Goal: Task Accomplishment & Management: Manage account settings

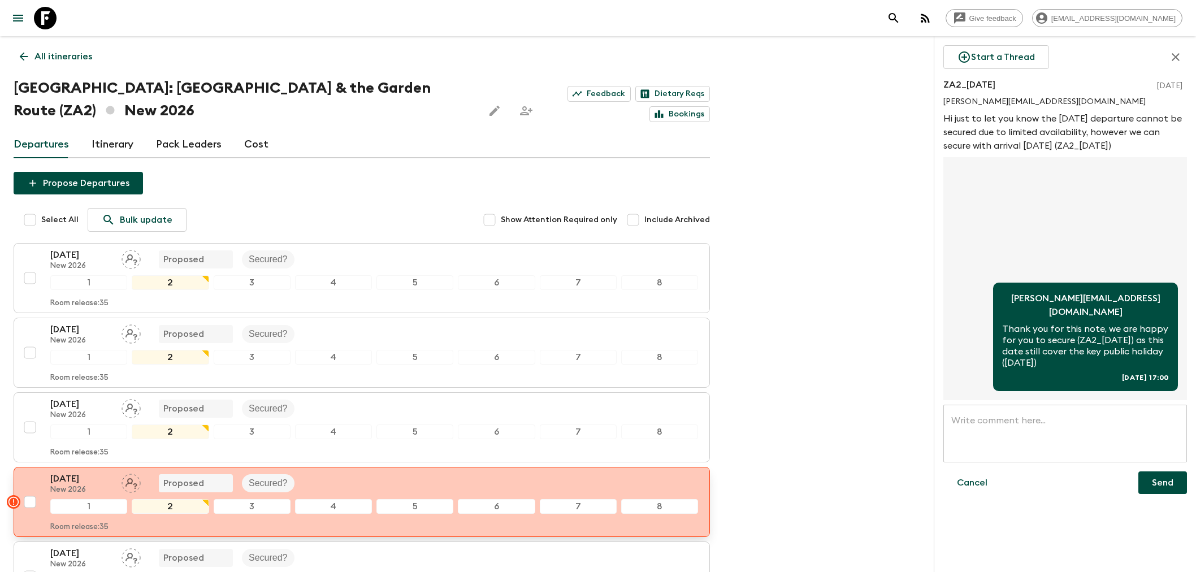
scroll to position [125, 0]
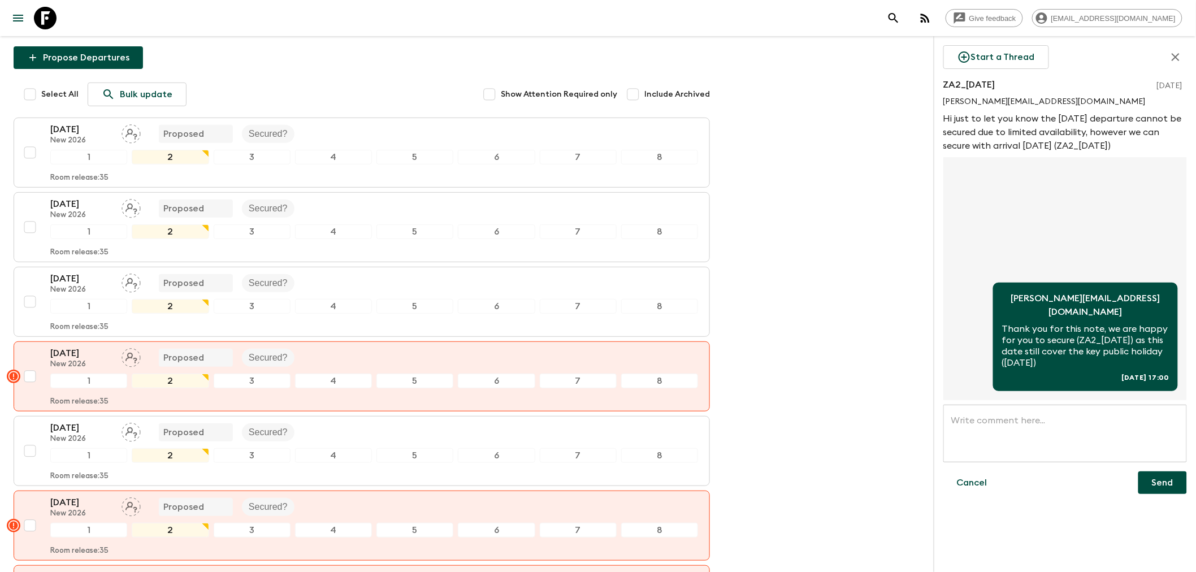
click at [20, 14] on icon "menu" at bounding box center [18, 18] width 14 height 14
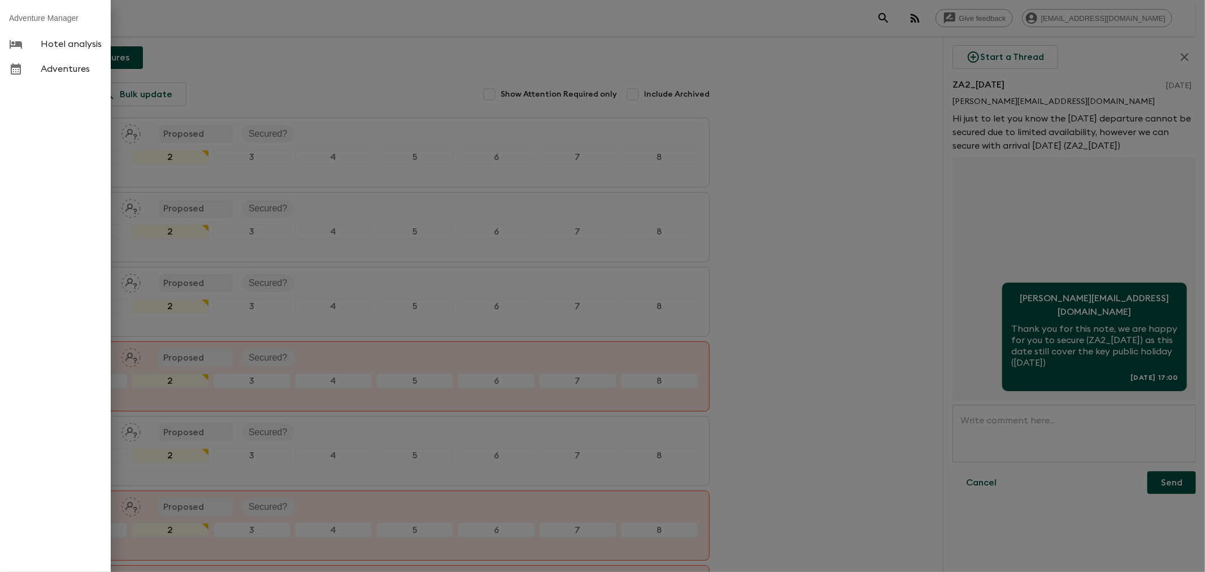
click at [795, 273] on div at bounding box center [602, 286] width 1205 height 572
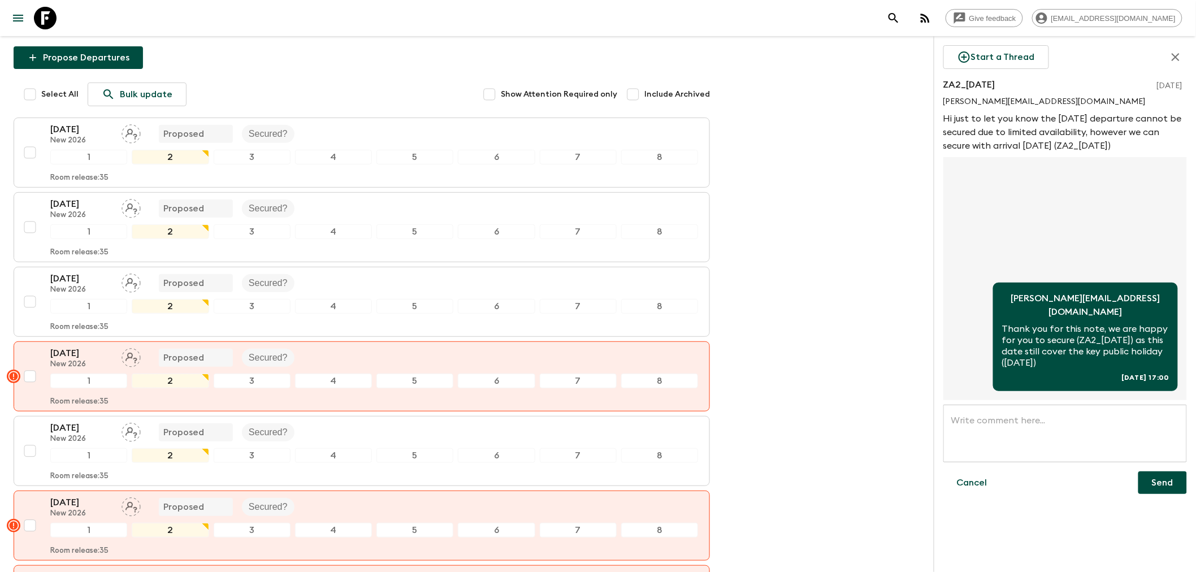
click at [1174, 55] on icon "button" at bounding box center [1175, 57] width 8 height 8
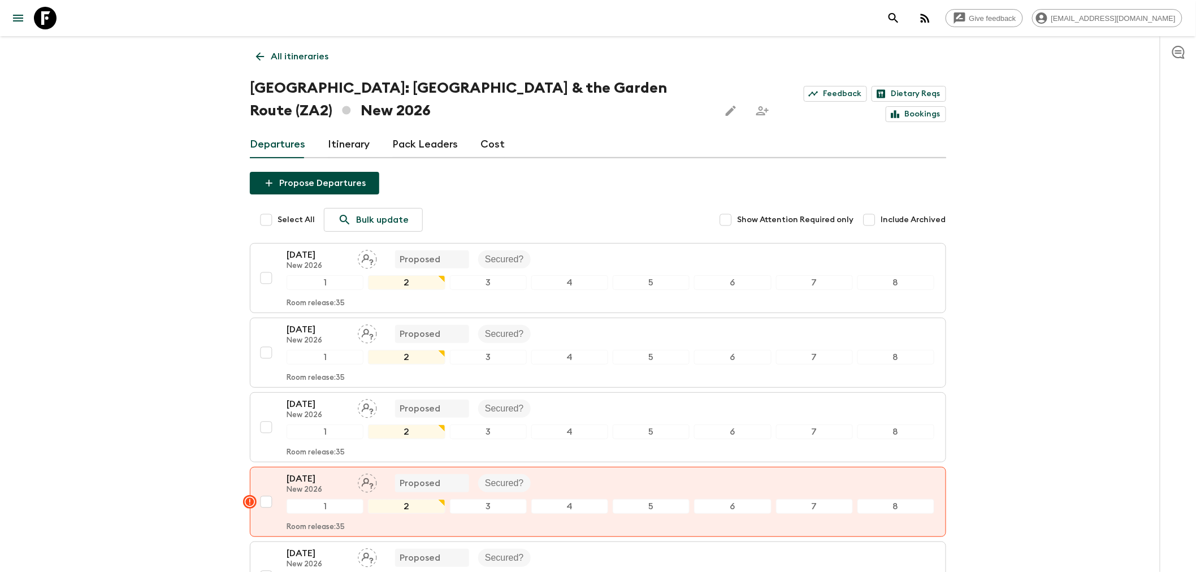
click at [23, 19] on icon "menu" at bounding box center [18, 18] width 14 height 14
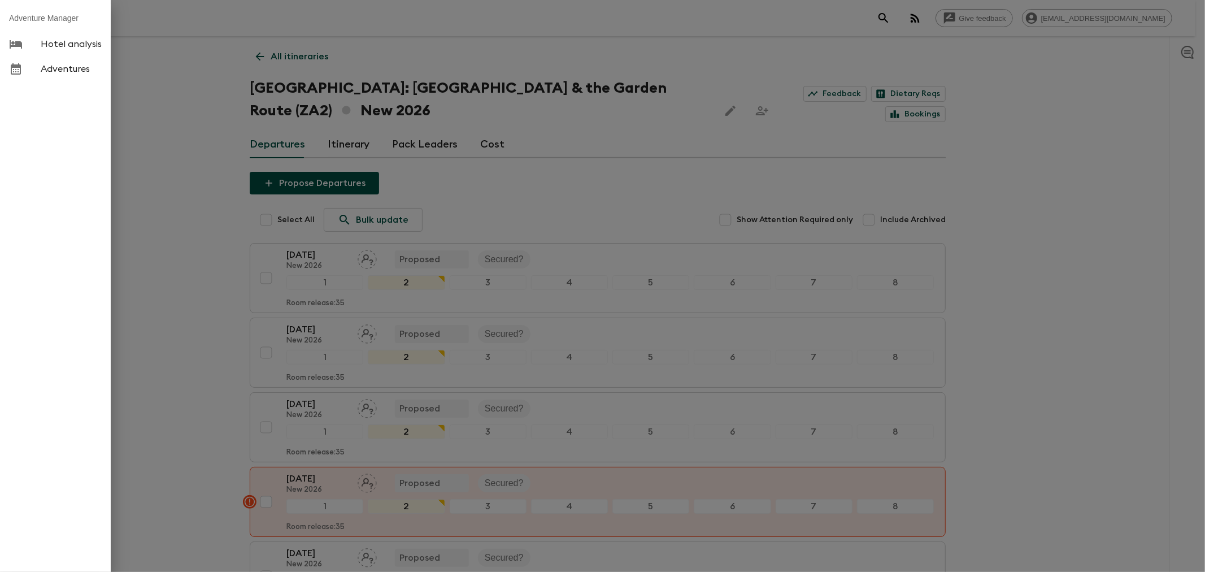
click at [37, 65] on div at bounding box center [25, 69] width 32 height 14
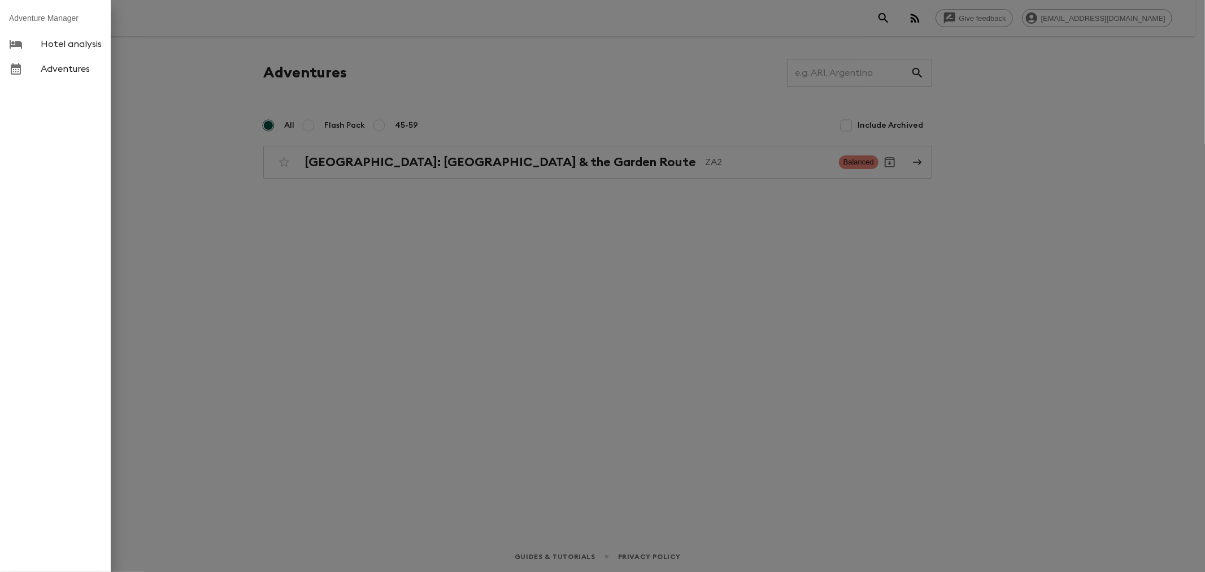
click at [530, 165] on div at bounding box center [602, 286] width 1205 height 572
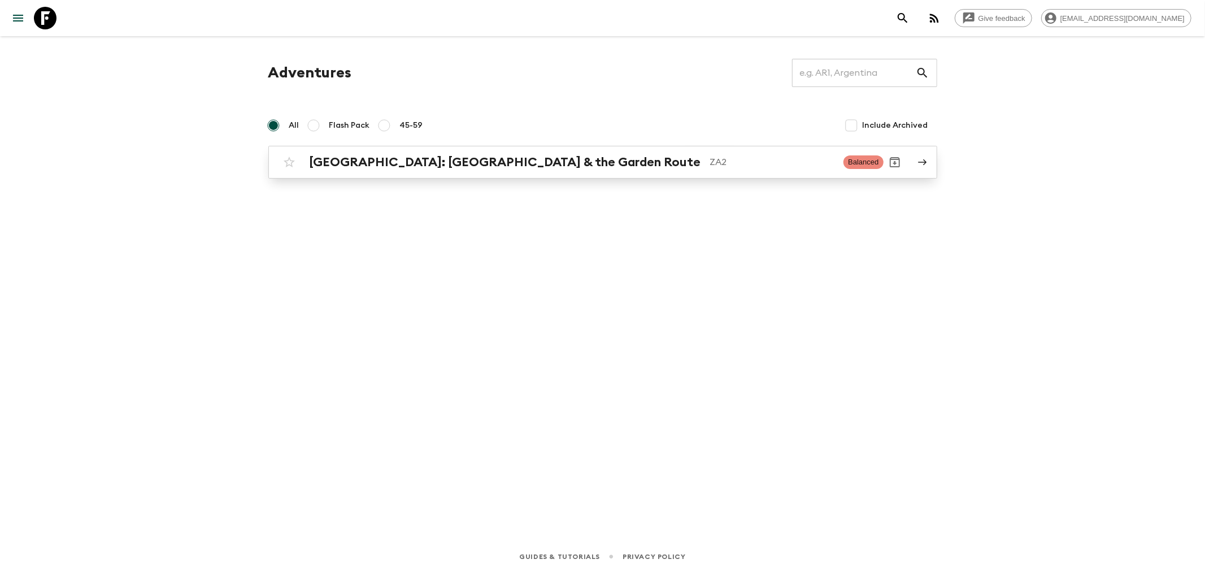
click at [749, 164] on p "ZA2" at bounding box center [772, 162] width 125 height 14
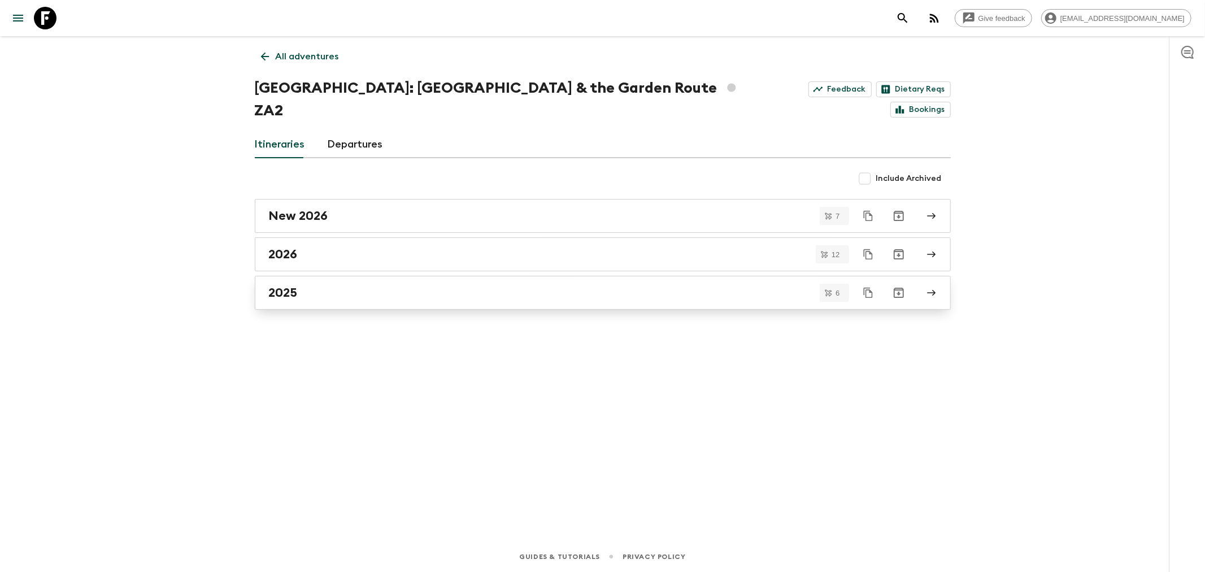
click at [341, 285] on div "2025" at bounding box center [592, 292] width 646 height 15
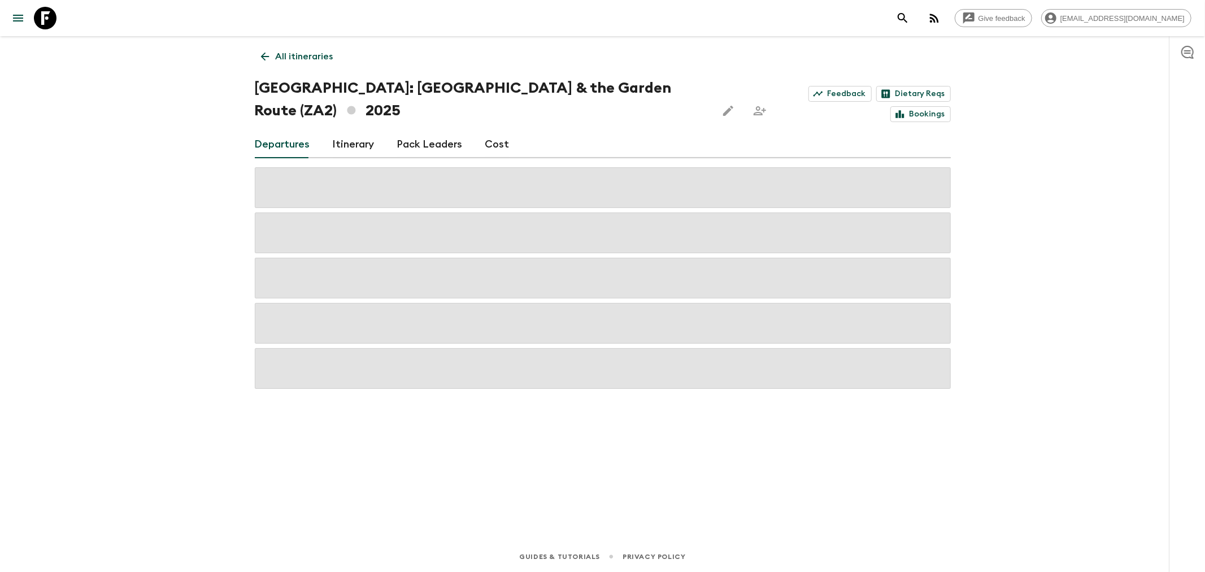
click at [442, 131] on link "Pack Leaders" at bounding box center [430, 144] width 66 height 27
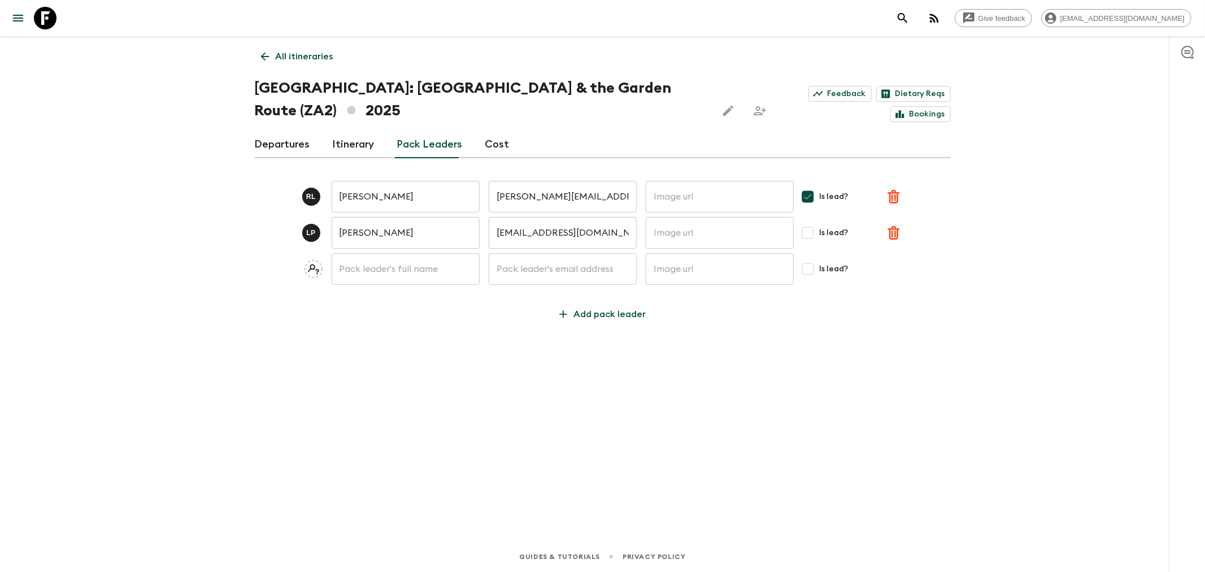
click at [371, 253] on input "text" at bounding box center [406, 269] width 148 height 32
type input "[PERSON_NAME]"
click at [544, 253] on input "text" at bounding box center [563, 269] width 148 height 32
type input "[EMAIL_ADDRESS][DOMAIN_NAME]"
click at [748, 329] on div "All itineraries [GEOGRAPHIC_DATA]: [GEOGRAPHIC_DATA] & the Garden Route (ZA2) 2…" at bounding box center [602, 273] width 723 height 474
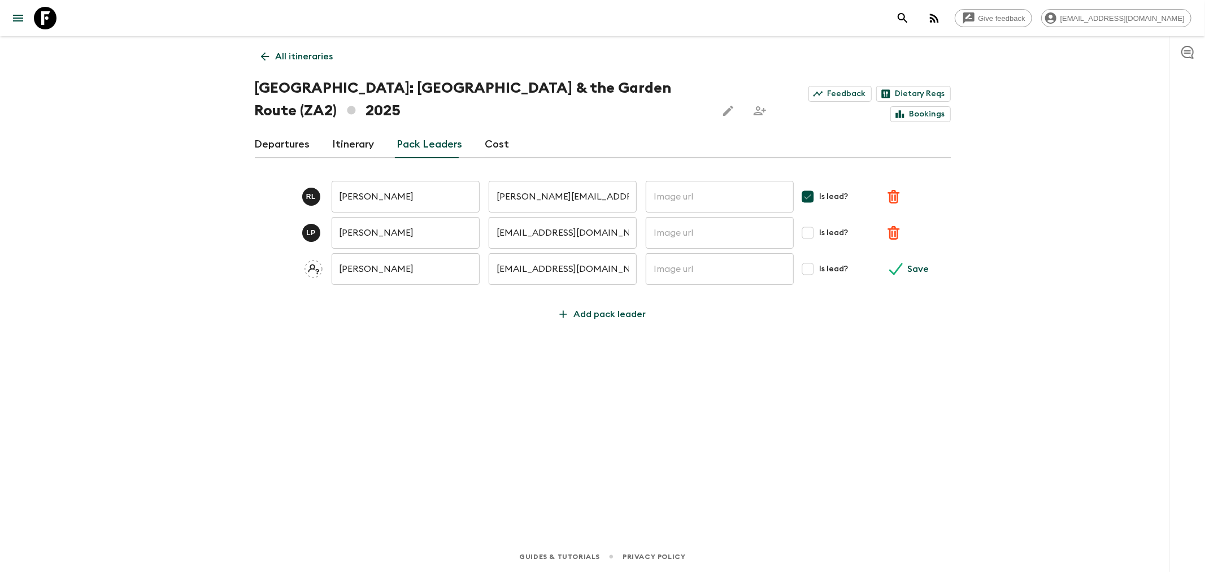
click at [758, 325] on div "All itineraries [GEOGRAPHIC_DATA]: [GEOGRAPHIC_DATA] & the Garden Route (ZA2) 2…" at bounding box center [602, 273] width 723 height 474
click at [912, 262] on p "Save" at bounding box center [918, 269] width 21 height 14
click at [372, 341] on div "Pack leader saved All itineraries [GEOGRAPHIC_DATA]: [GEOGRAPHIC_DATA] & the Ga…" at bounding box center [602, 273] width 723 height 474
click at [298, 253] on div "L P [PERSON_NAME] ​ [PERSON_NAME][EMAIL_ADDRESS][DOMAIN_NAME] ​ ​ Is lead?" at bounding box center [603, 269] width 696 height 32
drag, startPoint x: 626, startPoint y: 253, endPoint x: 478, endPoint y: 245, distance: 148.2
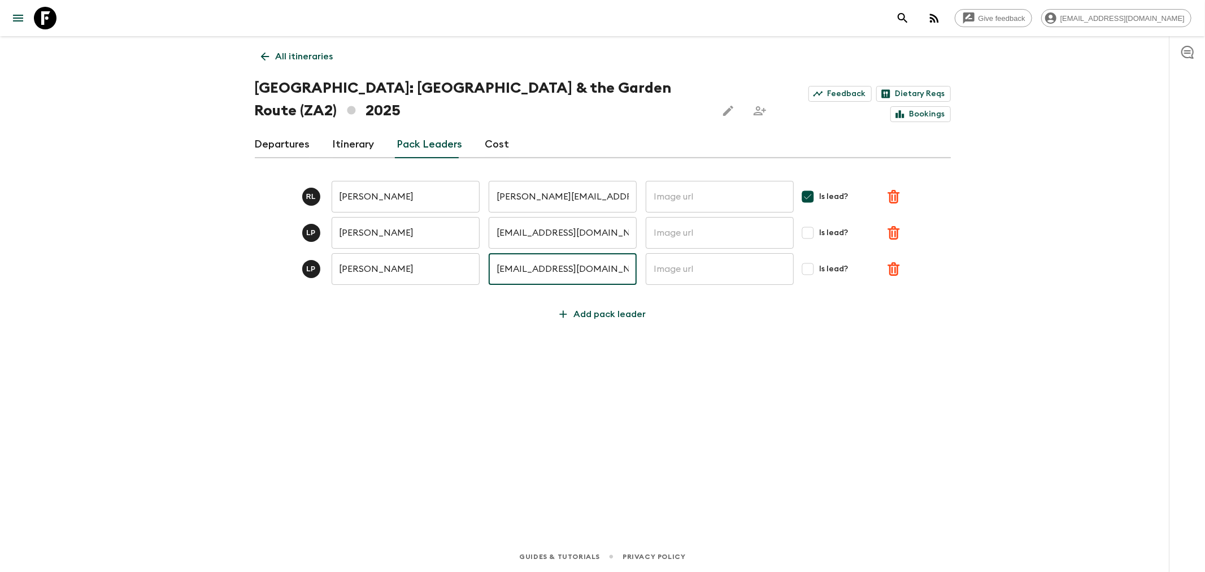
click at [478, 253] on div "L P [PERSON_NAME] ​ [PERSON_NAME][EMAIL_ADDRESS][DOMAIN_NAME] ​ ​ Is lead?" at bounding box center [603, 269] width 696 height 32
click at [886, 462] on div "All itineraries [GEOGRAPHIC_DATA]: [GEOGRAPHIC_DATA] & the Garden Route (ZA2) 2…" at bounding box center [602, 273] width 723 height 474
click at [941, 20] on icon "button" at bounding box center [935, 18] width 14 height 14
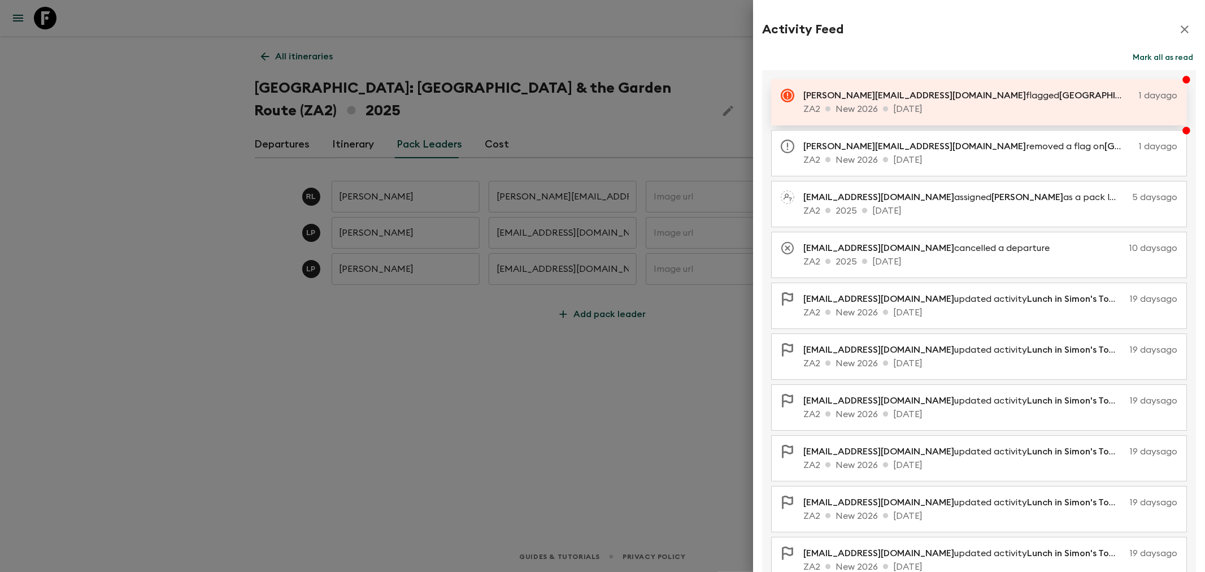
click at [975, 111] on p "ZA2 New 2026 [DATE]" at bounding box center [991, 109] width 374 height 14
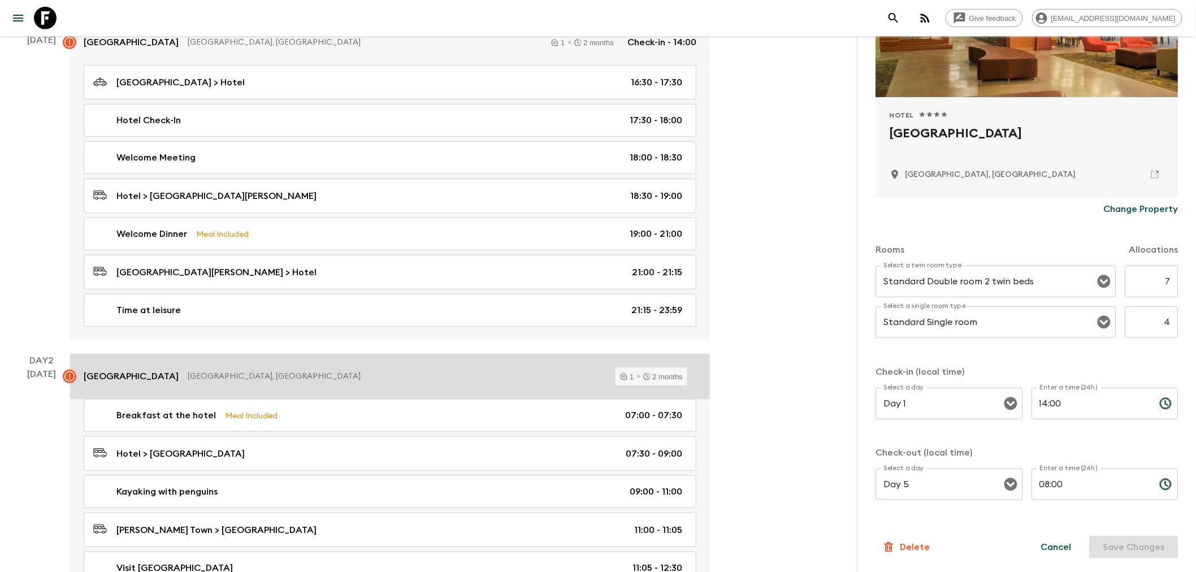
scroll to position [314, 0]
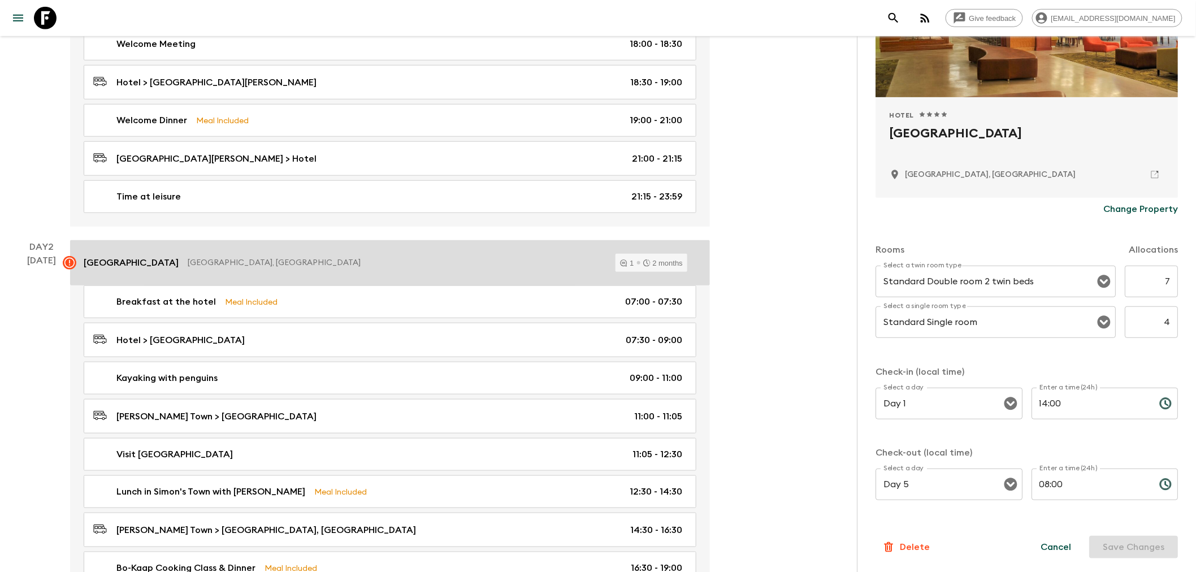
click at [64, 262] on rect at bounding box center [70, 263] width 14 height 14
click at [68, 267] on rect at bounding box center [70, 263] width 14 height 14
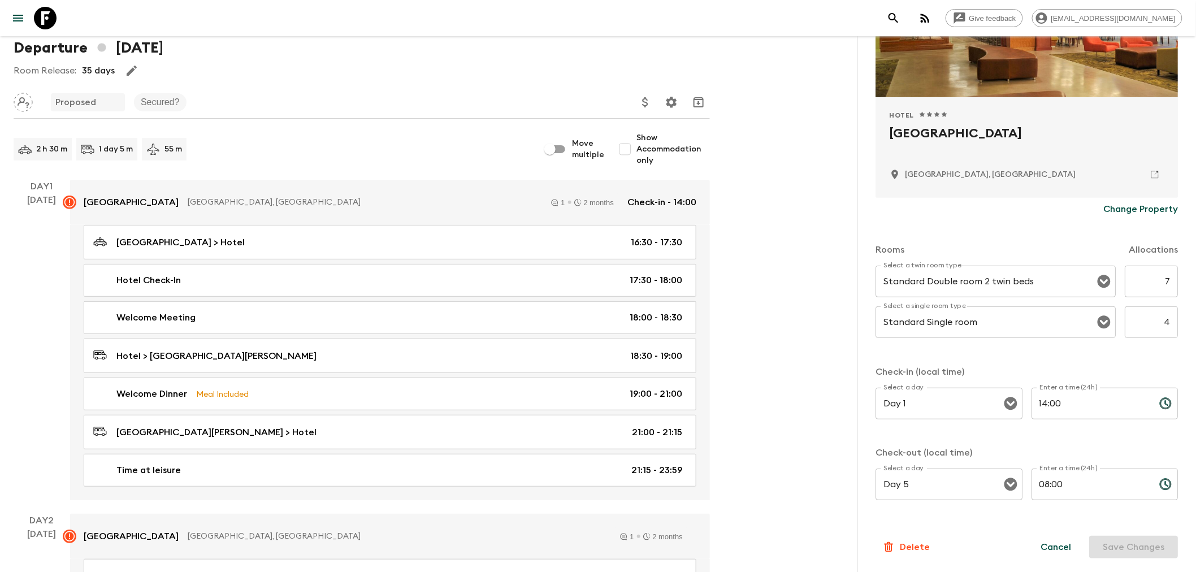
scroll to position [0, 0]
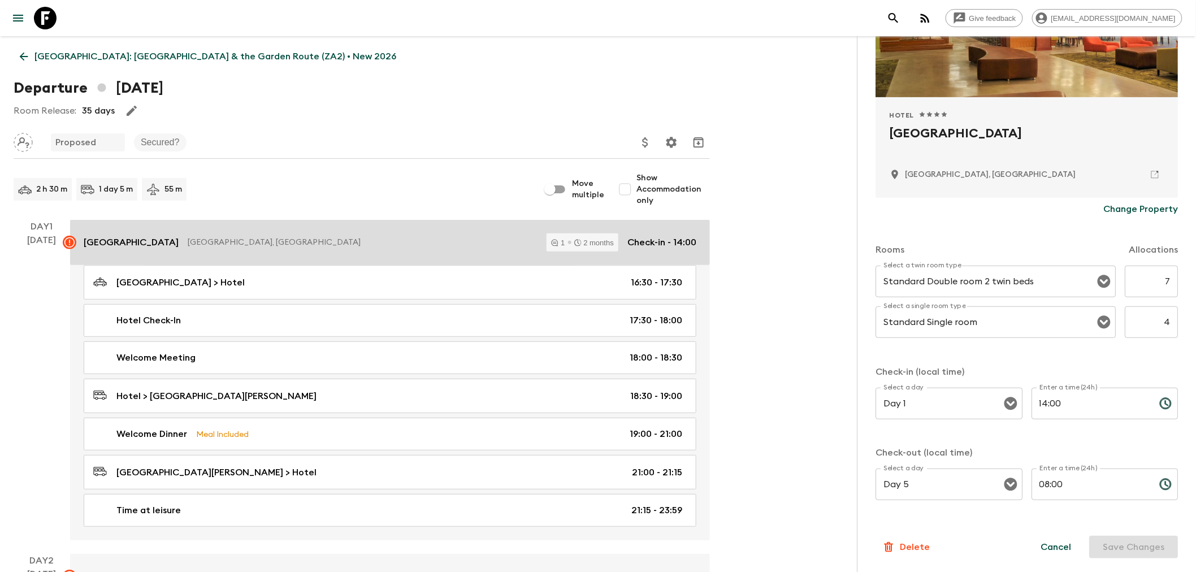
click at [68, 244] on rect at bounding box center [70, 243] width 14 height 14
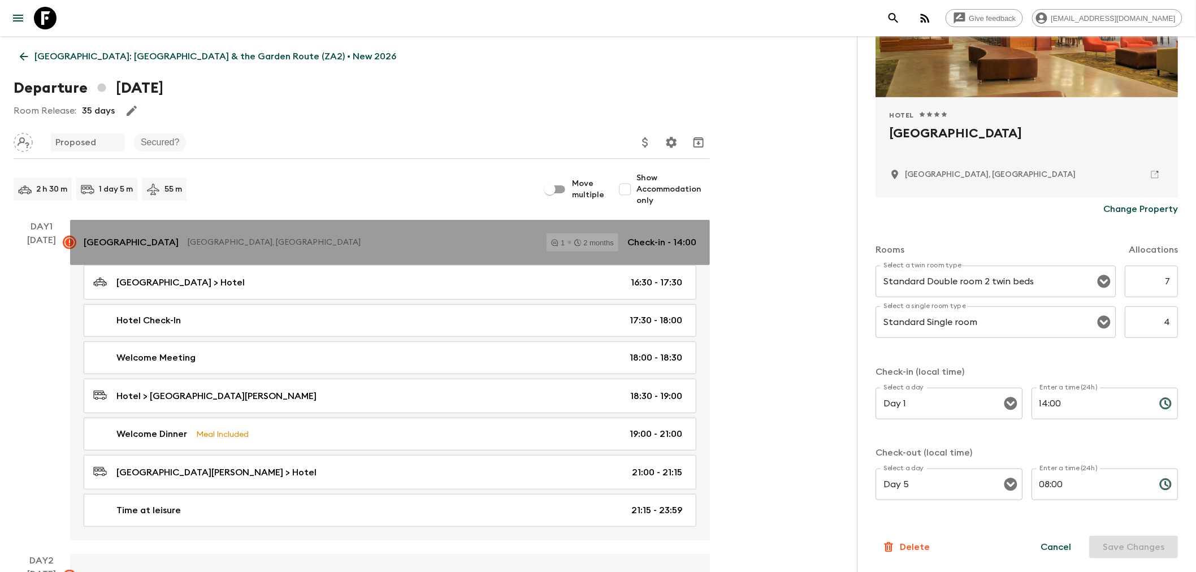
click at [68, 244] on rect at bounding box center [70, 243] width 14 height 14
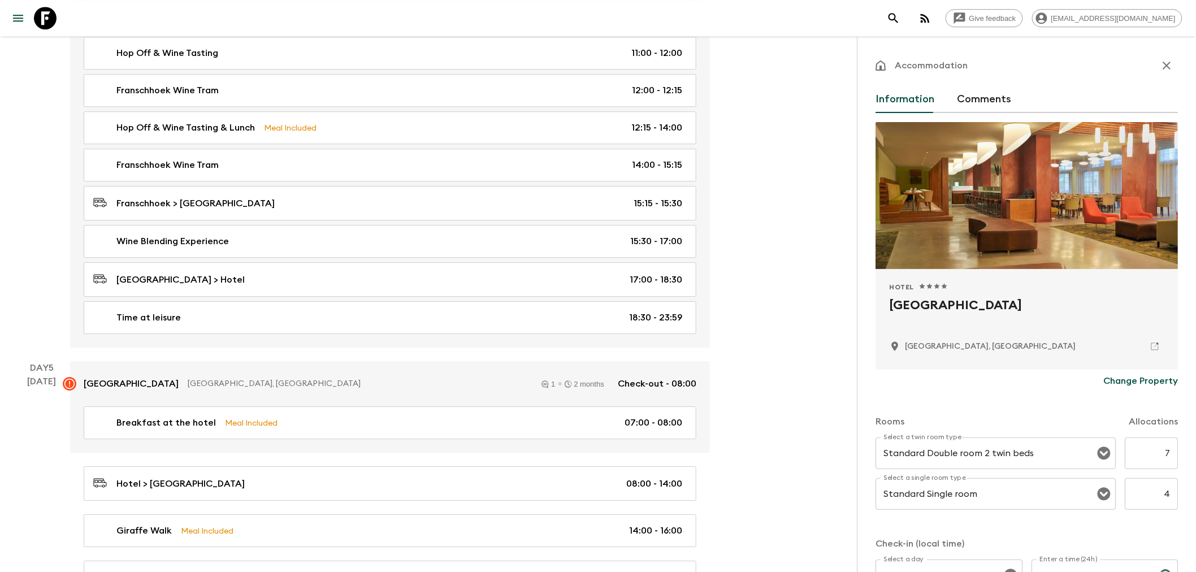
click at [970, 103] on button "Comments" at bounding box center [984, 99] width 54 height 27
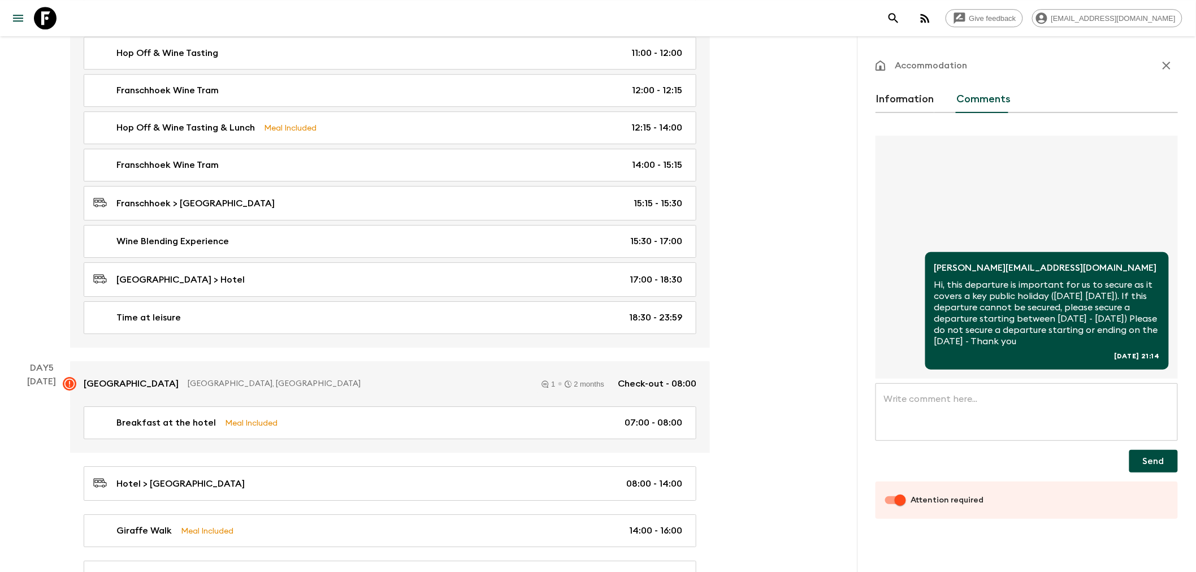
click at [1165, 60] on icon "button" at bounding box center [1167, 66] width 14 height 14
